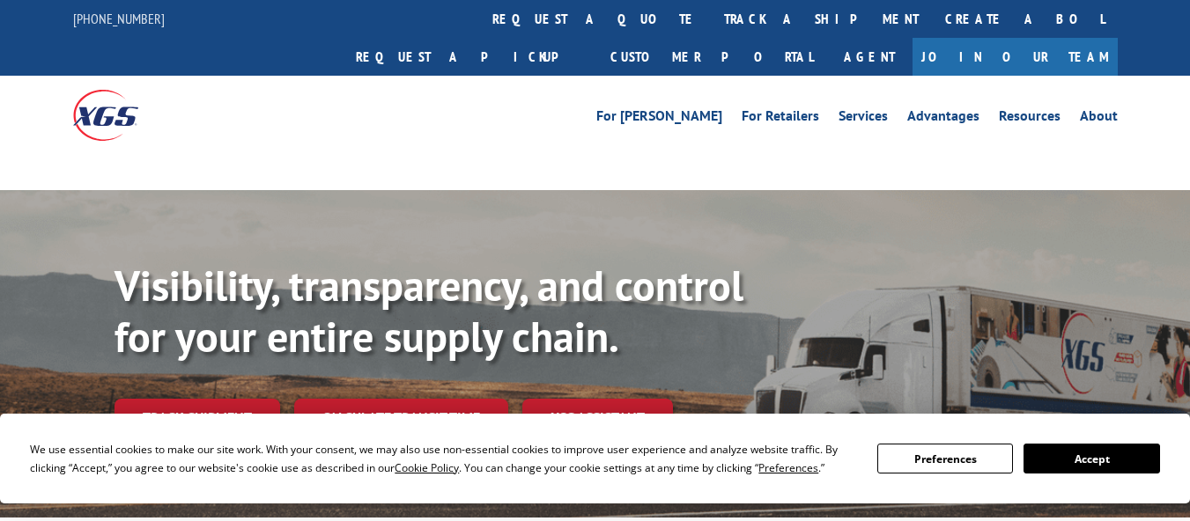
scroll to position [528, 0]
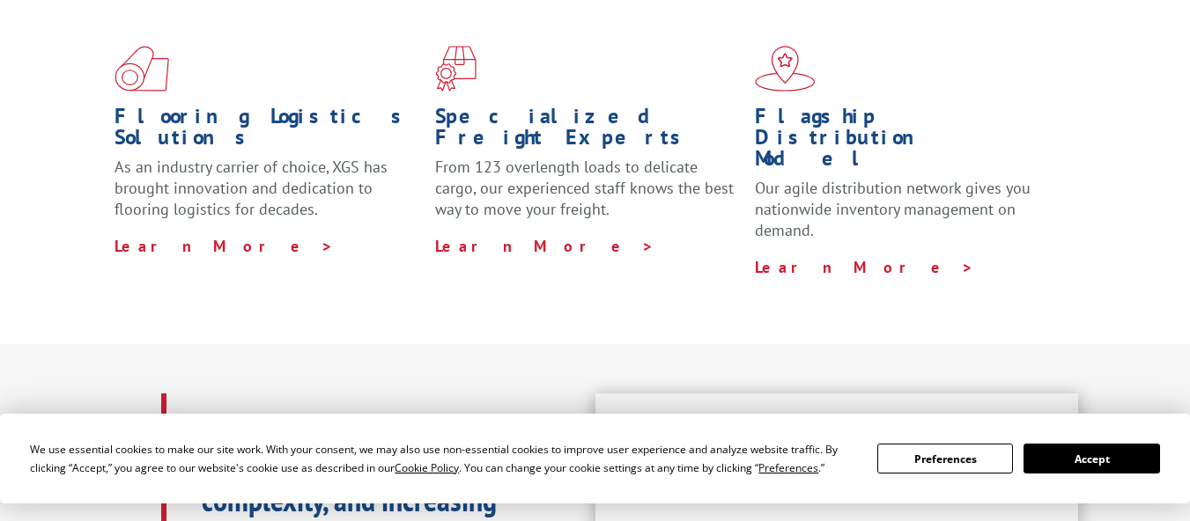
click at [1086, 460] on button "Accept" at bounding box center [1091, 459] width 136 height 30
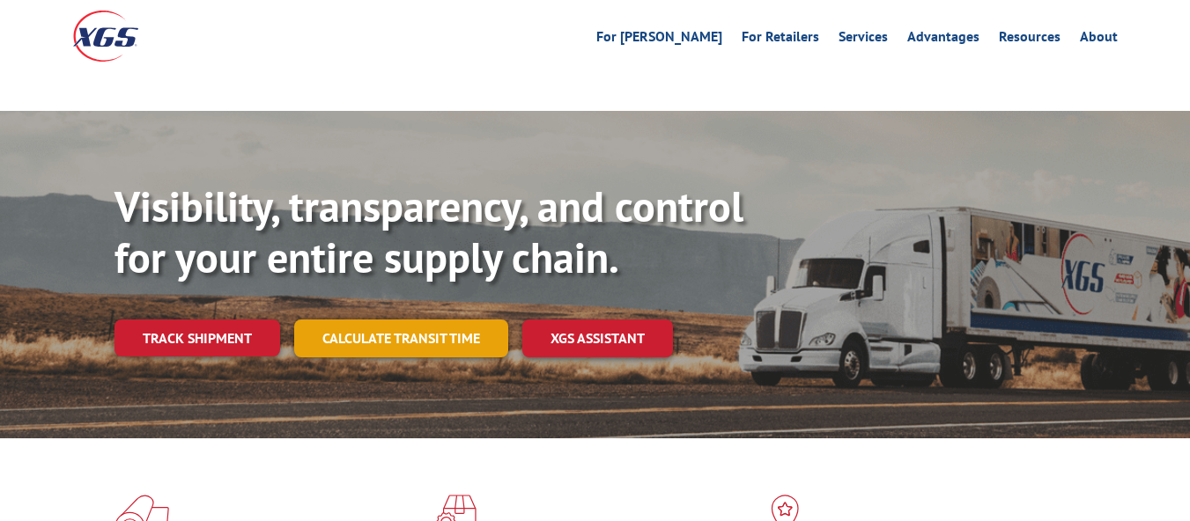
scroll to position [0, 0]
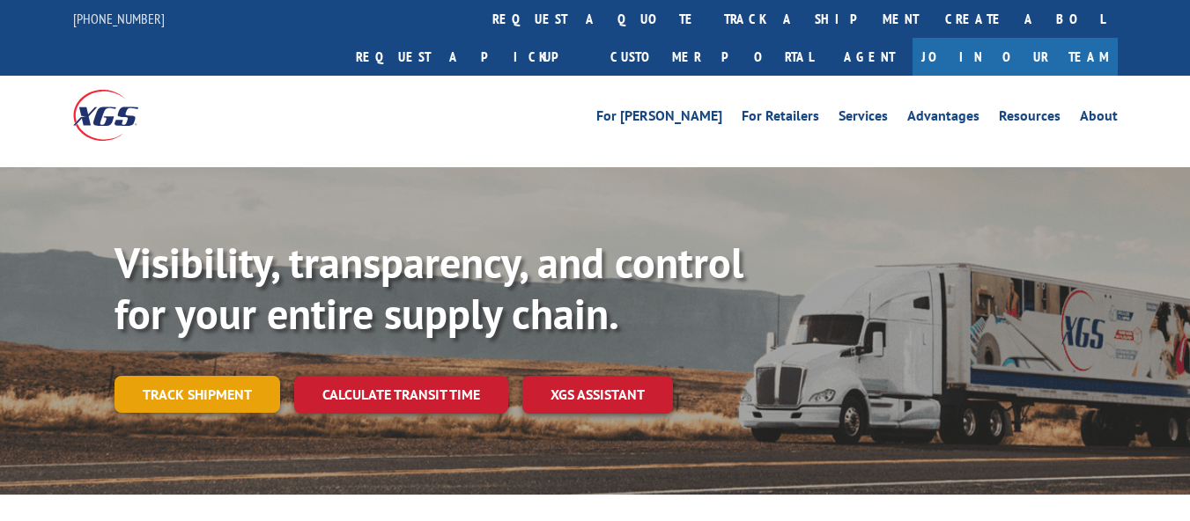
click at [198, 376] on link "Track shipment" at bounding box center [197, 394] width 166 height 37
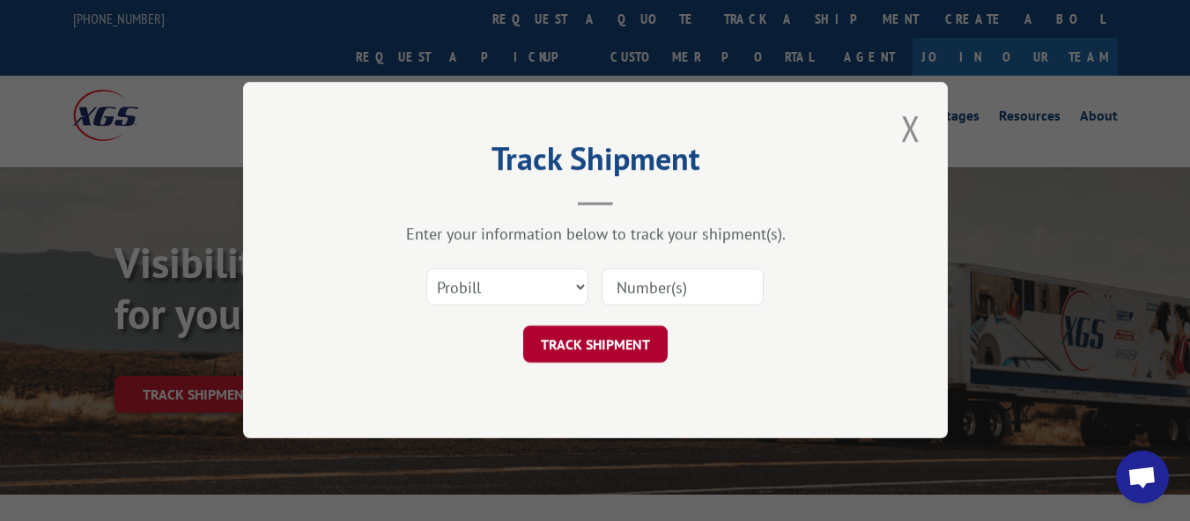
click at [560, 349] on button "TRACK SHIPMENT" at bounding box center [595, 345] width 144 height 37
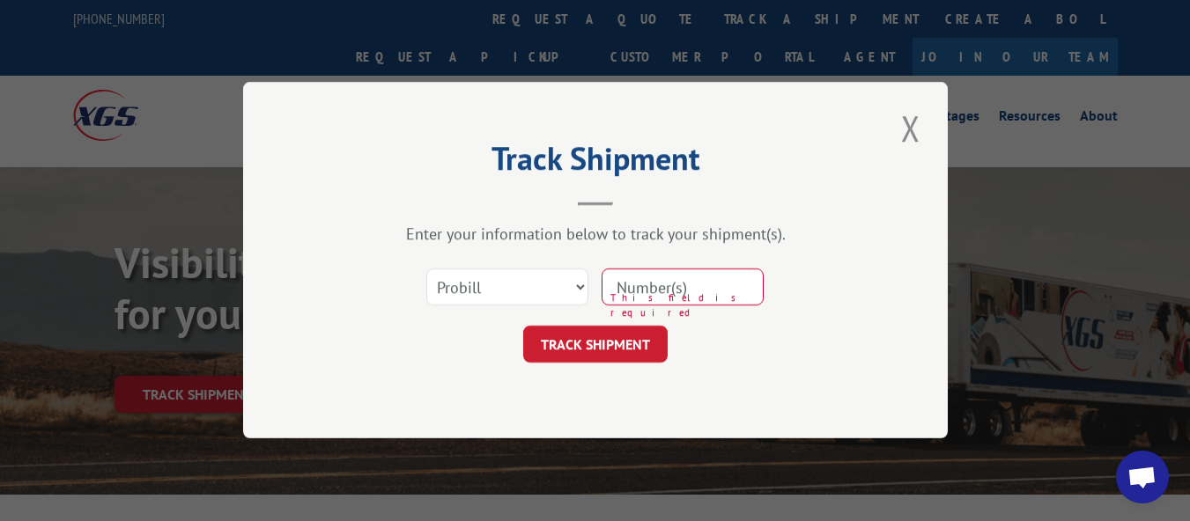
click at [653, 285] on input at bounding box center [682, 287] width 162 height 37
paste input "SRLC9A14267ACD0C"
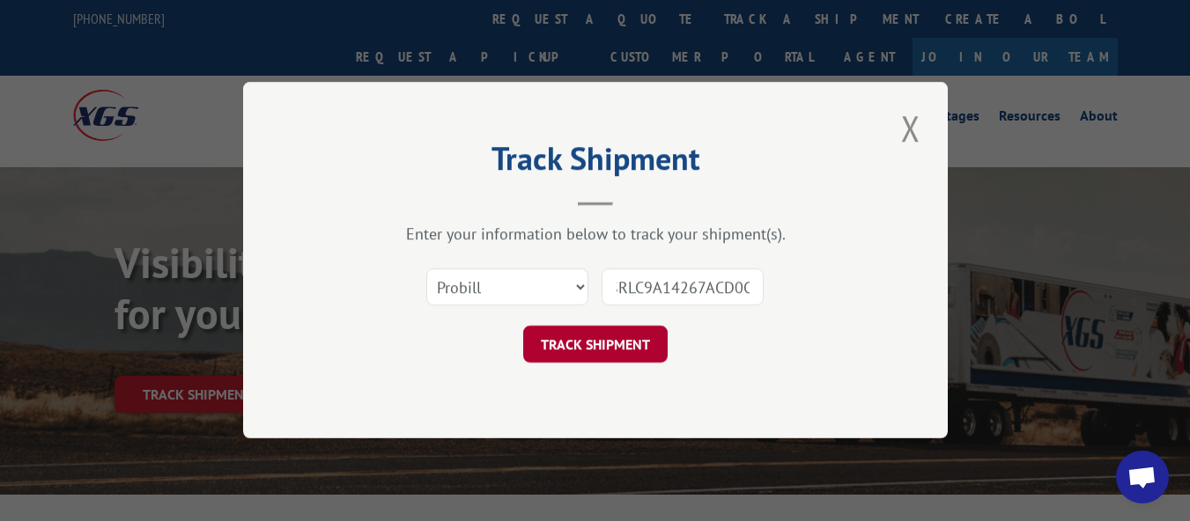
type input "SRLC9A14267ACD0C"
click at [592, 356] on button "TRACK SHIPMENT" at bounding box center [595, 345] width 144 height 37
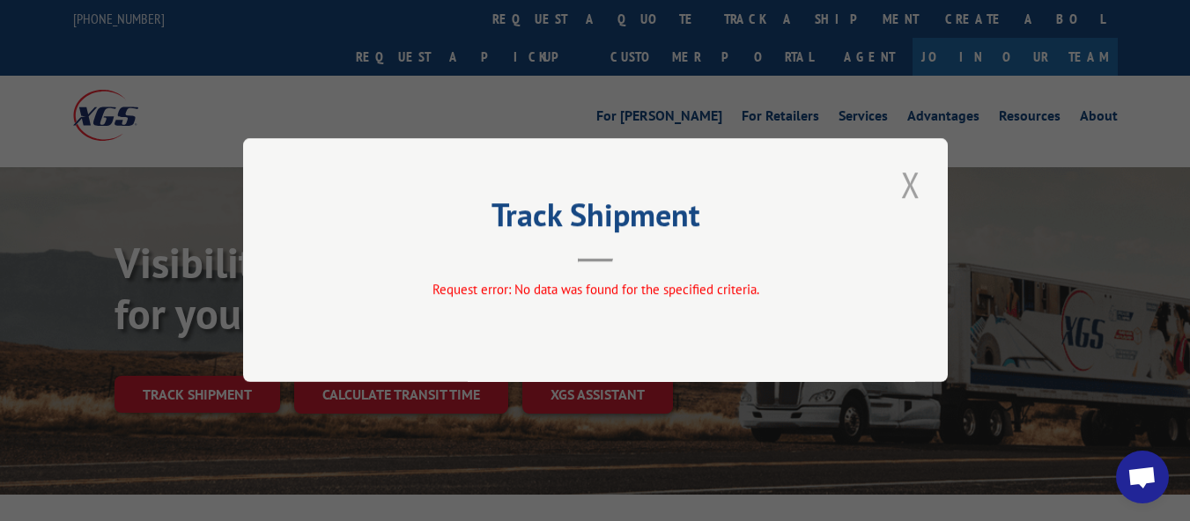
click at [910, 192] on button "Close modal" at bounding box center [911, 184] width 30 height 48
